Goal: Use online tool/utility: Utilize a website feature to perform a specific function

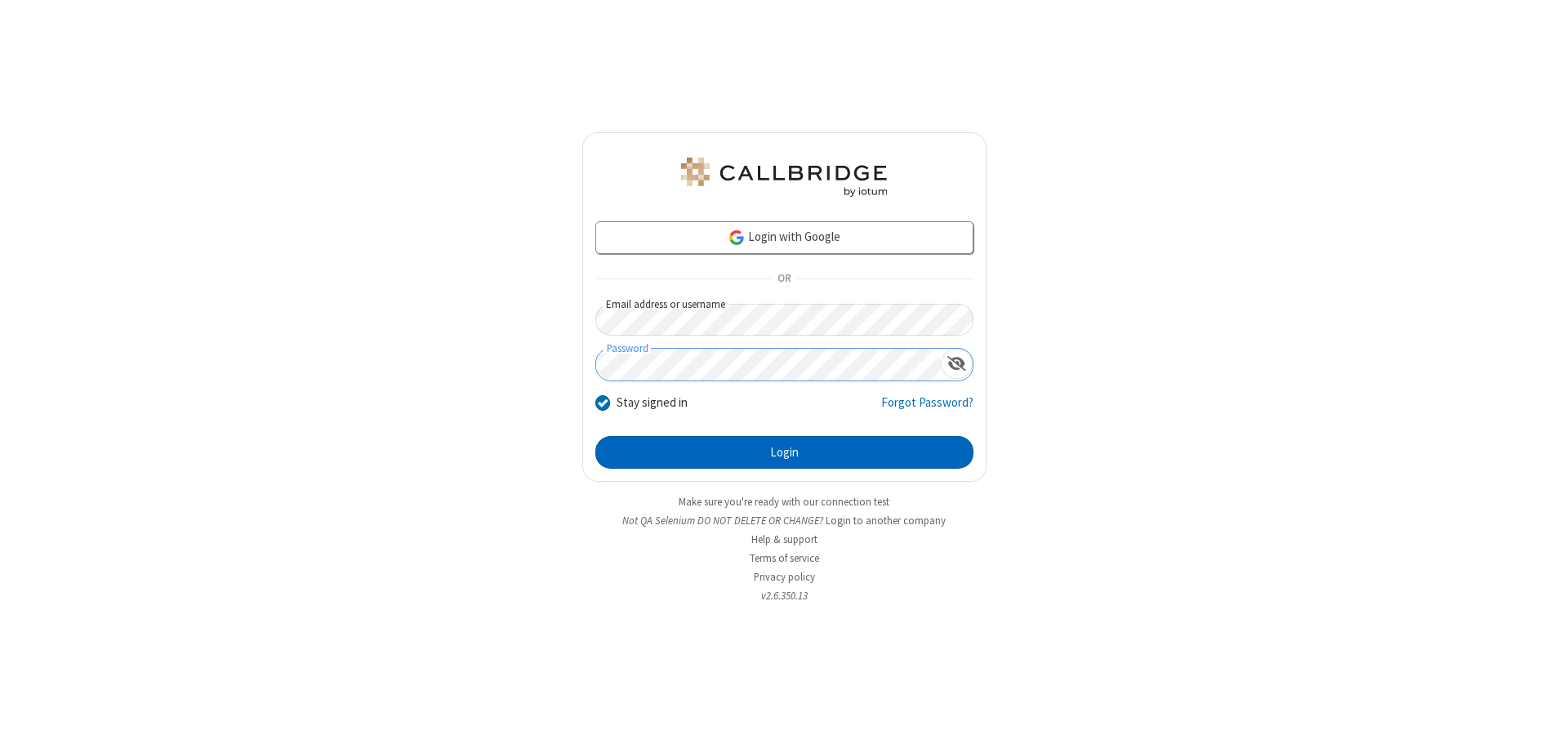
click at [784, 452] on button "Login" at bounding box center [784, 452] width 378 height 33
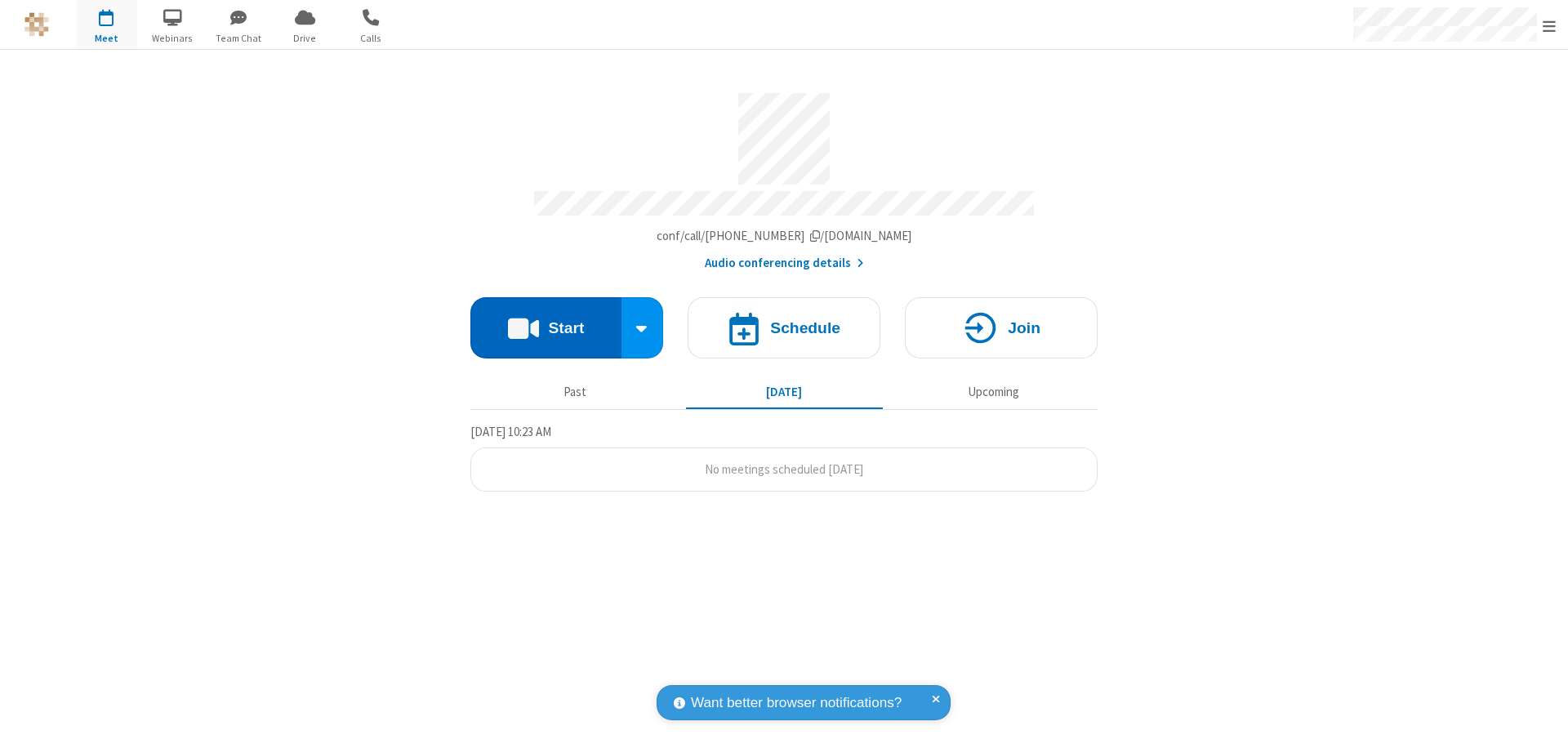
click at [545, 320] on button "Start" at bounding box center [545, 328] width 151 height 61
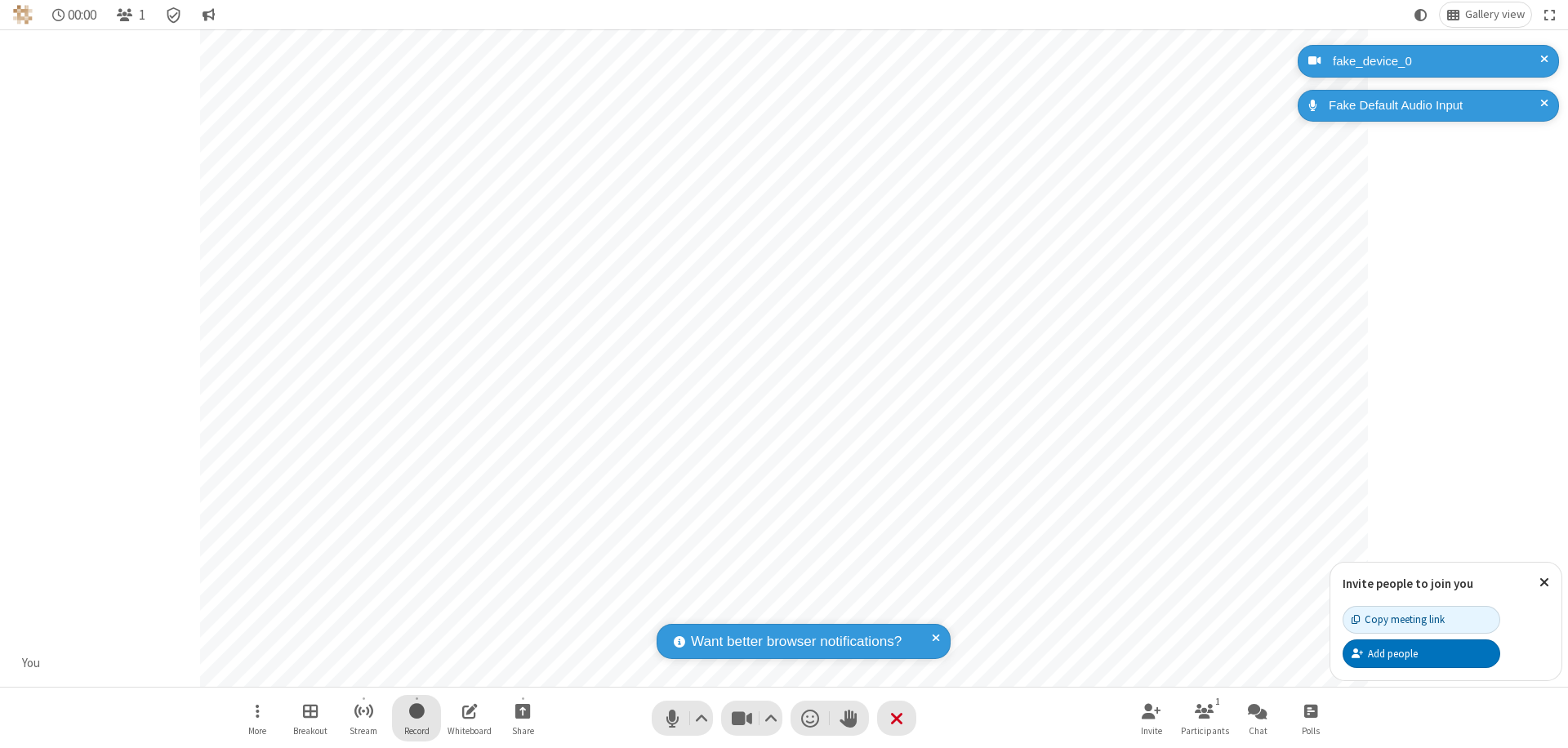
click at [416, 718] on span "Start recording" at bounding box center [417, 710] width 16 height 21
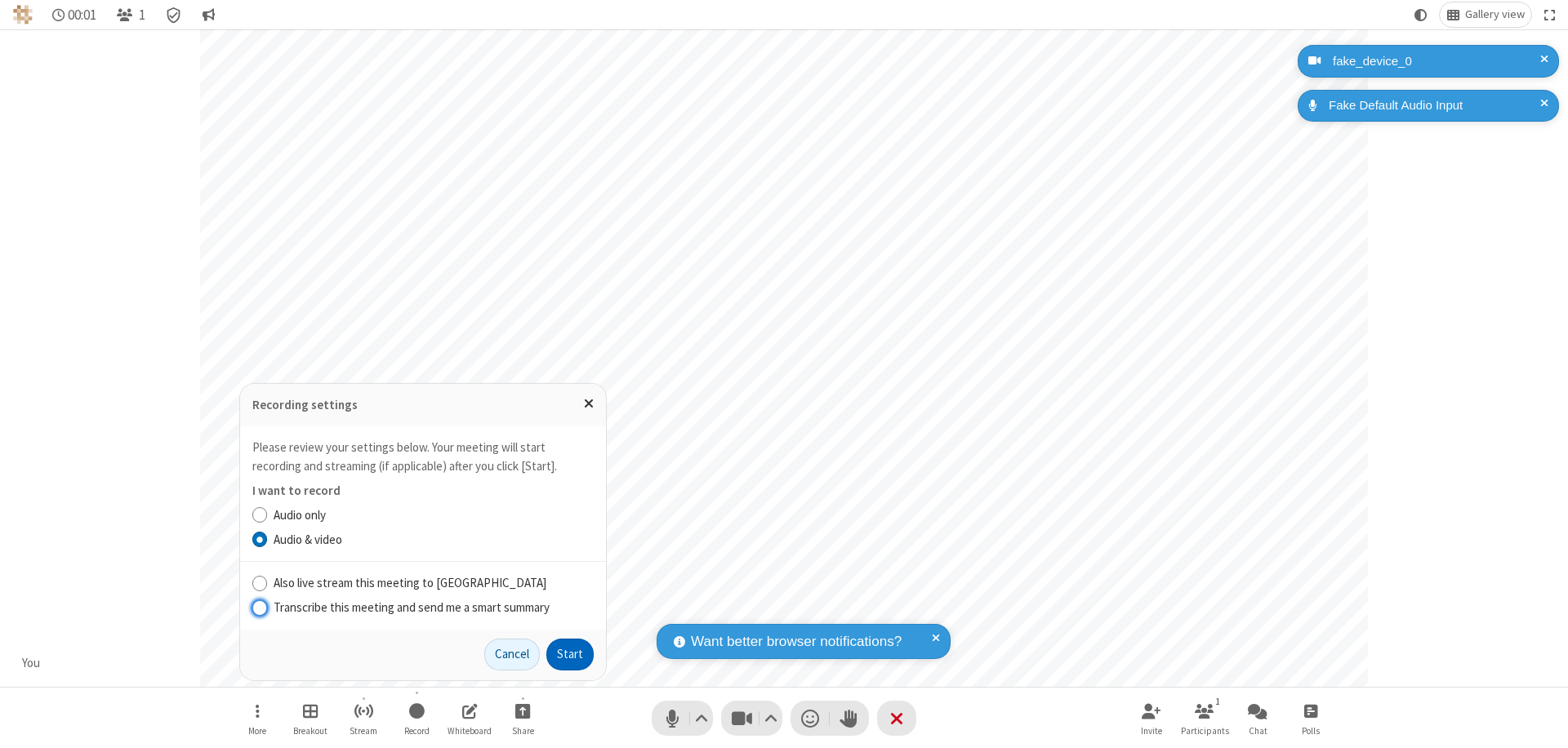
click at [570, 654] on button "Start" at bounding box center [569, 655] width 47 height 33
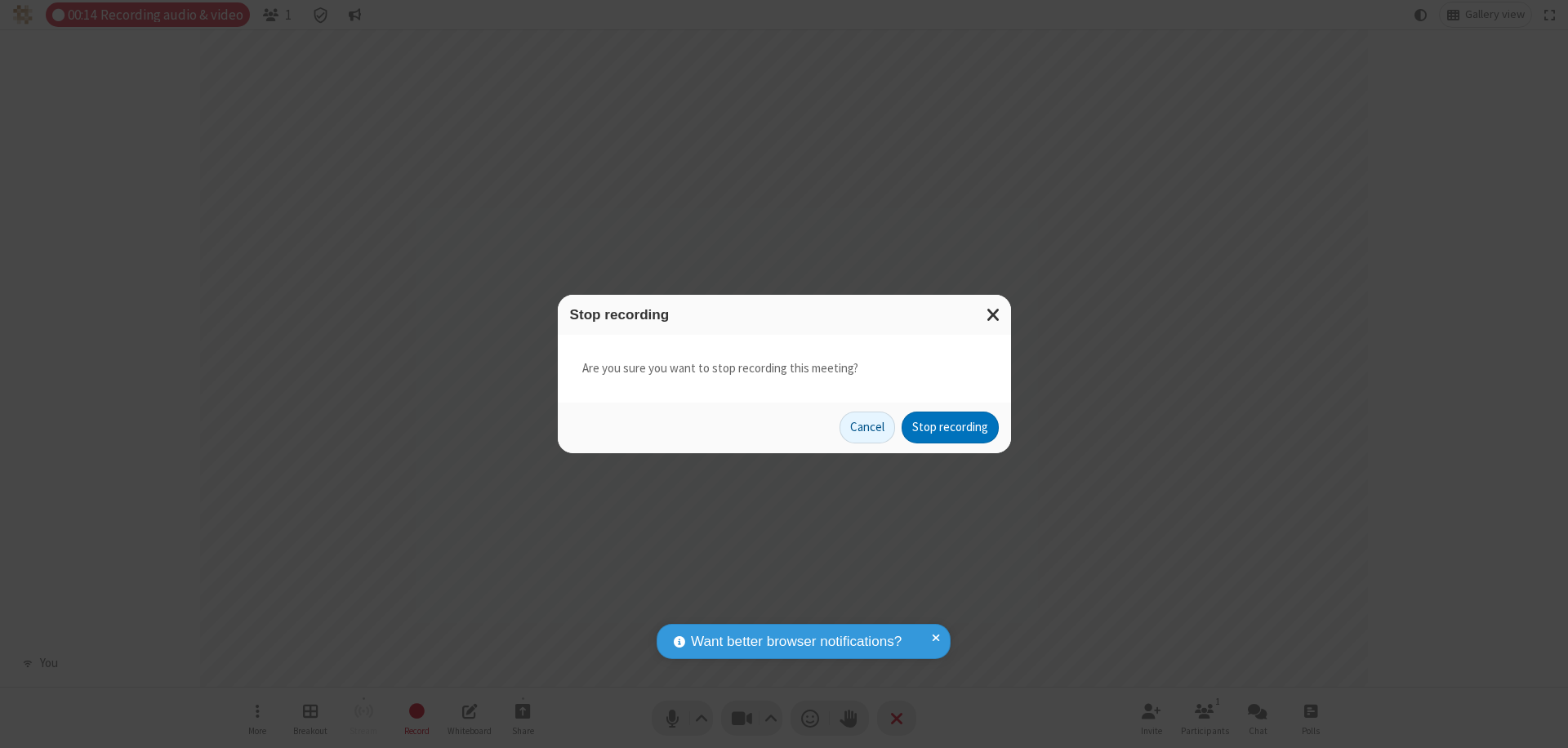
click at [950, 427] on button "Stop recording" at bounding box center [950, 428] width 97 height 33
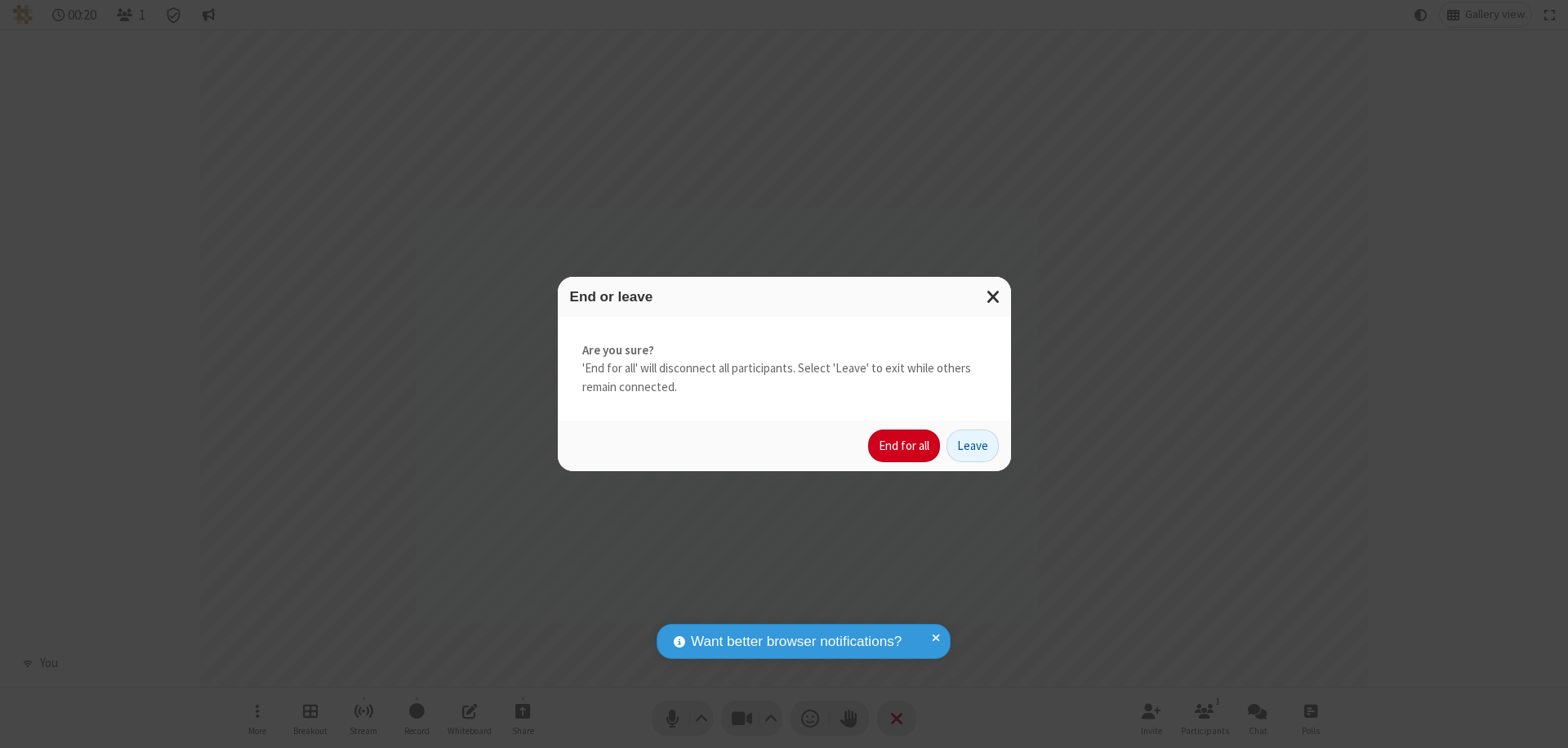
click at [905, 446] on button "End for all" at bounding box center [904, 446] width 72 height 33
